Goal: Task Accomplishment & Management: Manage account settings

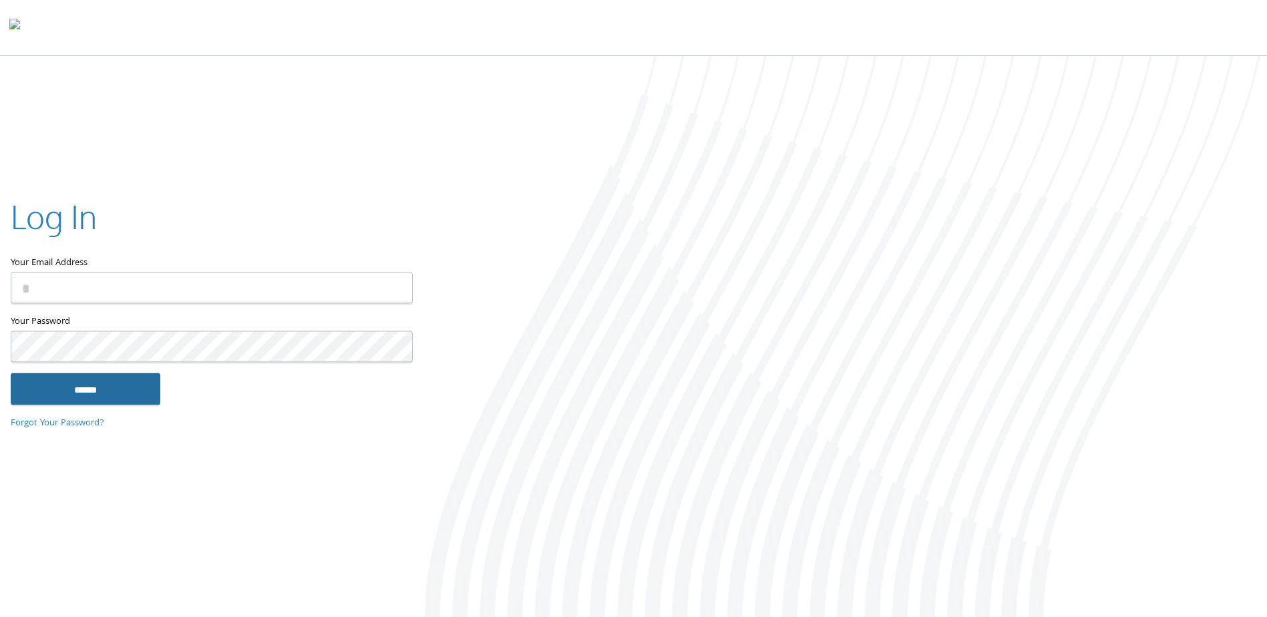
type input "**********"
click at [93, 392] on input "******" at bounding box center [86, 389] width 150 height 32
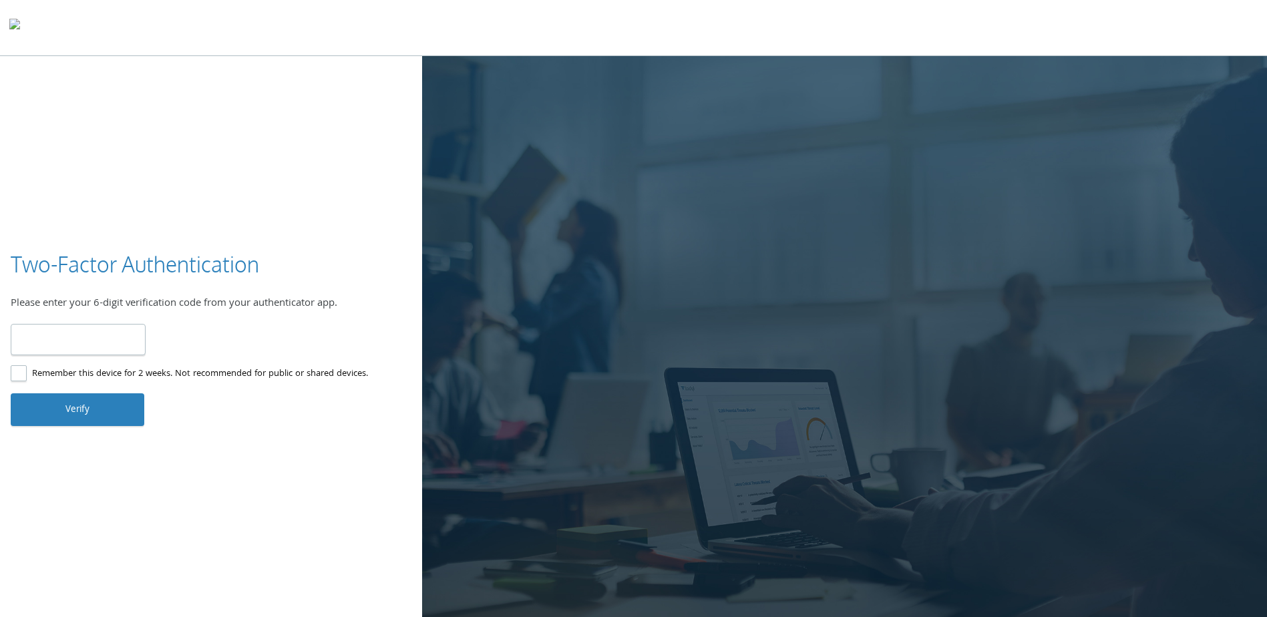
type input "******"
